Goal: Contribute content: Add original content to the website for others to see

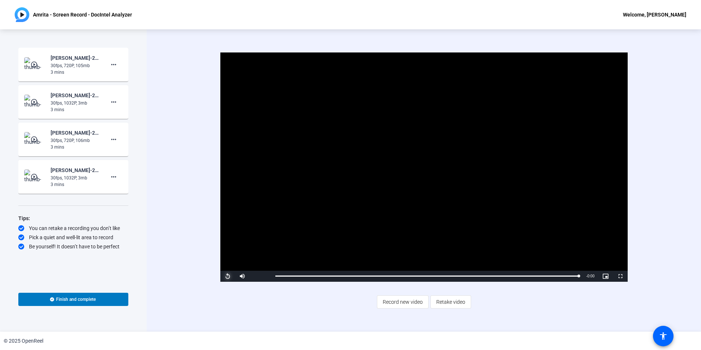
click at [227, 276] on span "Video Player" at bounding box center [227, 276] width 15 height 0
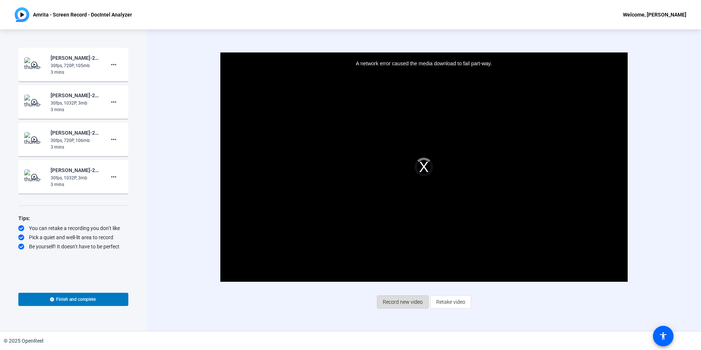
click at [404, 302] on span "Record new video" at bounding box center [403, 302] width 40 height 14
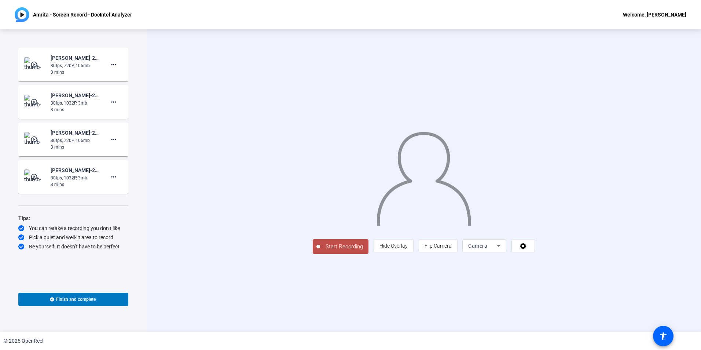
click at [34, 63] on mat-icon "play_circle_outline" at bounding box center [34, 64] width 9 height 7
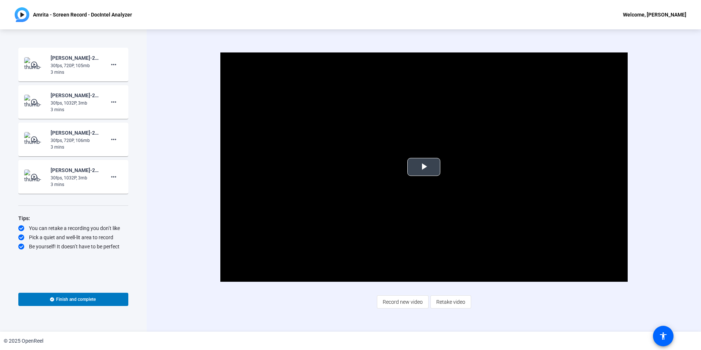
click at [424, 167] on span "Video Player" at bounding box center [424, 167] width 0 height 0
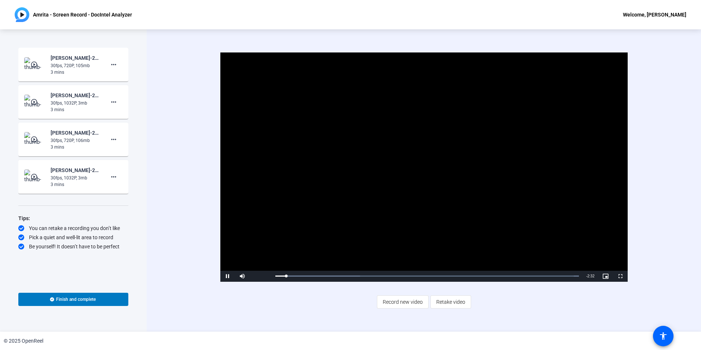
click at [35, 141] on mat-icon "play_circle_outline" at bounding box center [34, 139] width 9 height 7
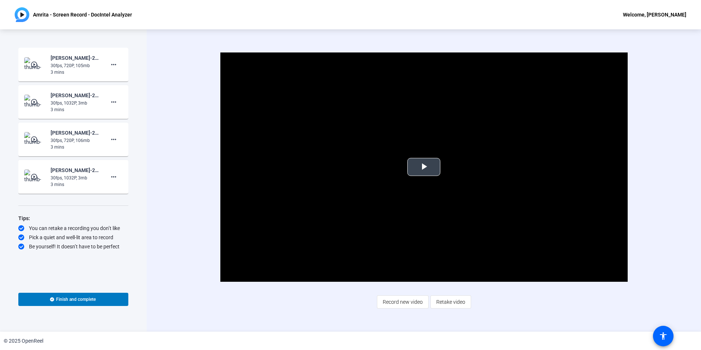
click at [424, 167] on span "Video Player" at bounding box center [424, 167] width 0 height 0
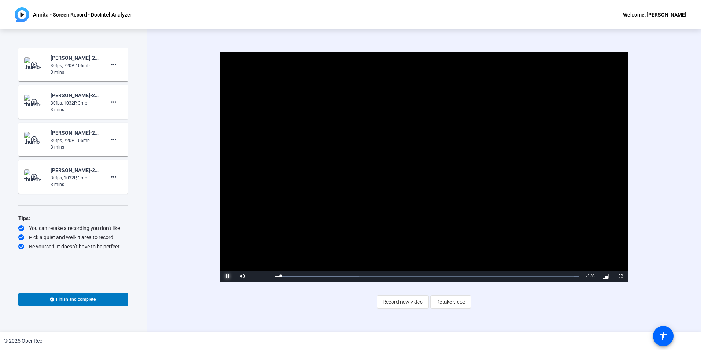
click at [226, 276] on span "Video Player" at bounding box center [227, 276] width 15 height 0
click at [231, 276] on span "Video Player" at bounding box center [227, 276] width 15 height 0
click at [230, 276] on span "Video Player" at bounding box center [227, 276] width 15 height 0
click at [231, 276] on span "Video Player" at bounding box center [227, 276] width 15 height 0
